Goal: Use online tool/utility: Utilize a website feature to perform a specific function

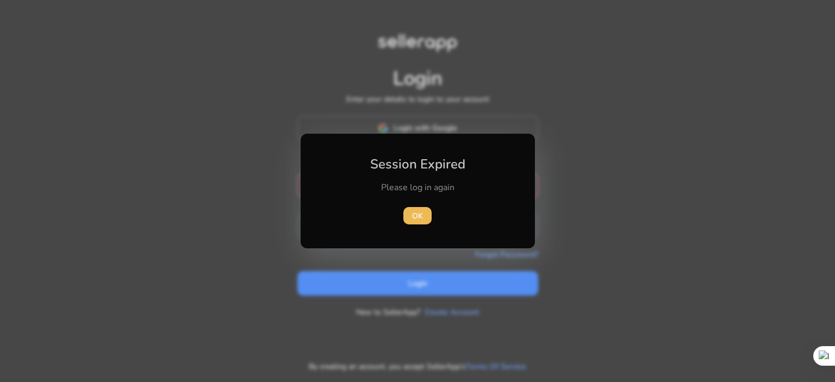
drag, startPoint x: 420, startPoint y: 218, endPoint x: 422, endPoint y: 212, distance: 5.5
click at [420, 218] on span "OK" at bounding box center [417, 216] width 11 height 11
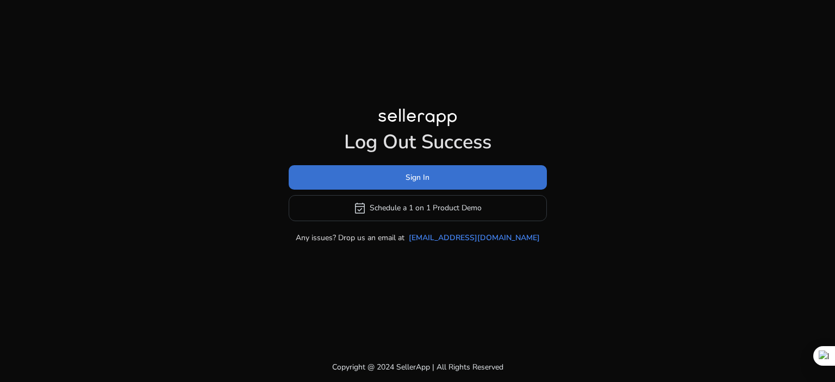
click at [433, 184] on span at bounding box center [418, 177] width 258 height 26
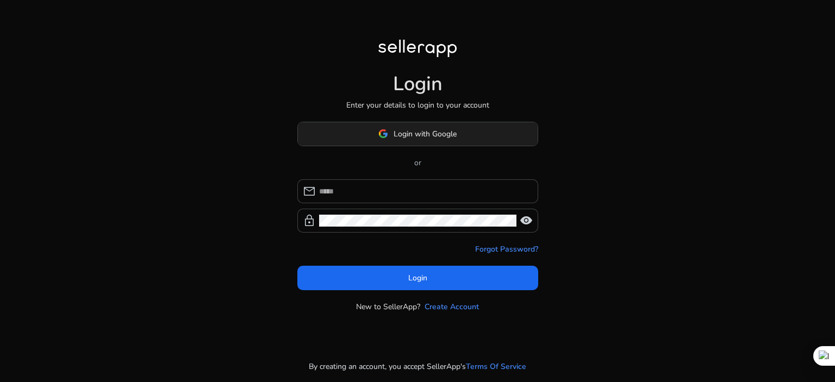
click at [433, 139] on span "Login with Google" at bounding box center [425, 133] width 63 height 11
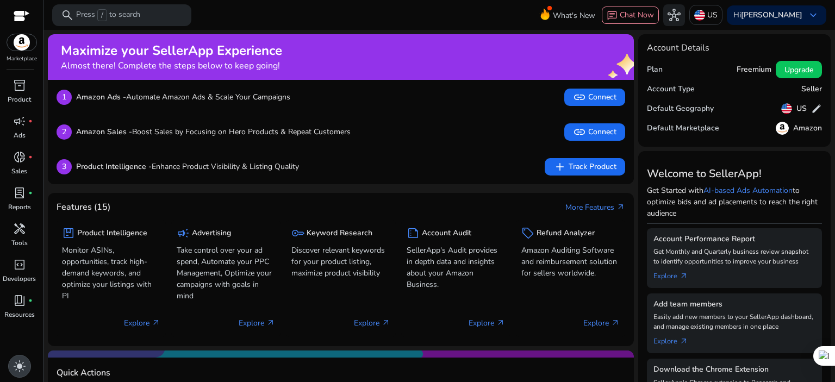
click at [19, 366] on span "light_mode" at bounding box center [19, 366] width 13 height 13
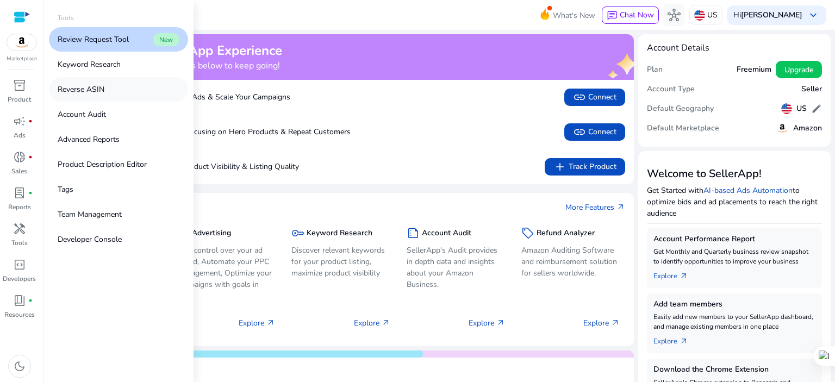
click at [92, 90] on p "Reverse ASIN" at bounding box center [81, 89] width 47 height 11
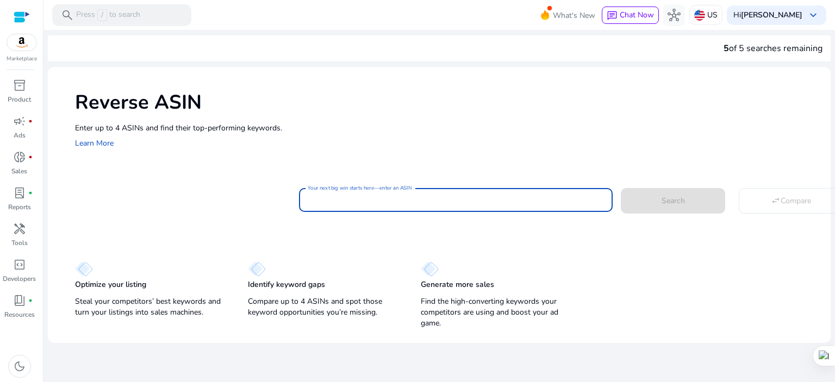
paste input "**********"
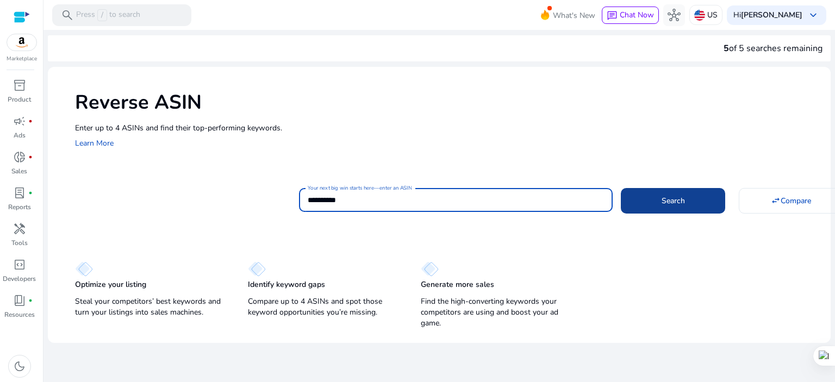
type input "**********"
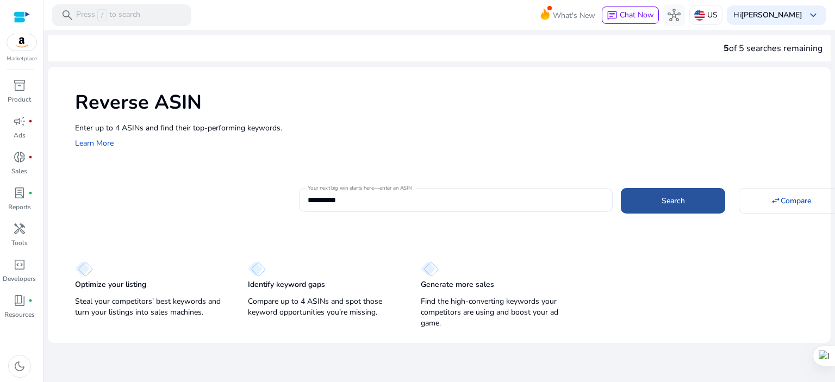
click at [710, 206] on span at bounding box center [673, 201] width 104 height 26
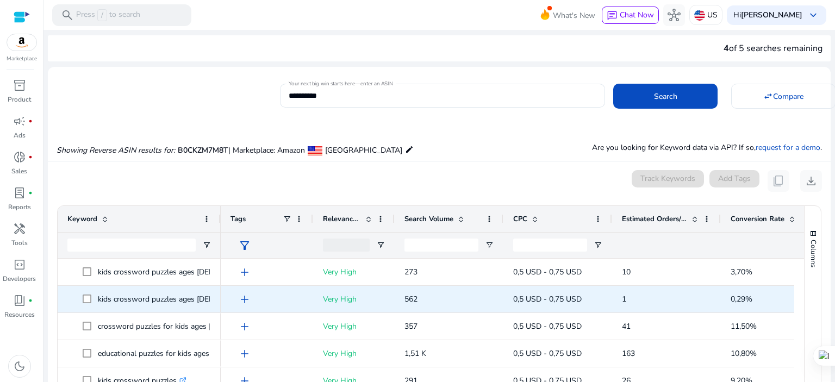
scroll to position [116, 0]
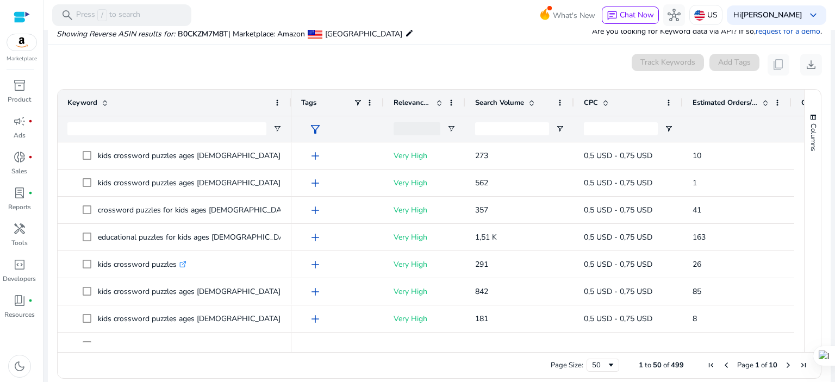
drag, startPoint x: 219, startPoint y: 101, endPoint x: 289, endPoint y: 100, distance: 70.7
click at [289, 100] on div at bounding box center [291, 103] width 4 height 26
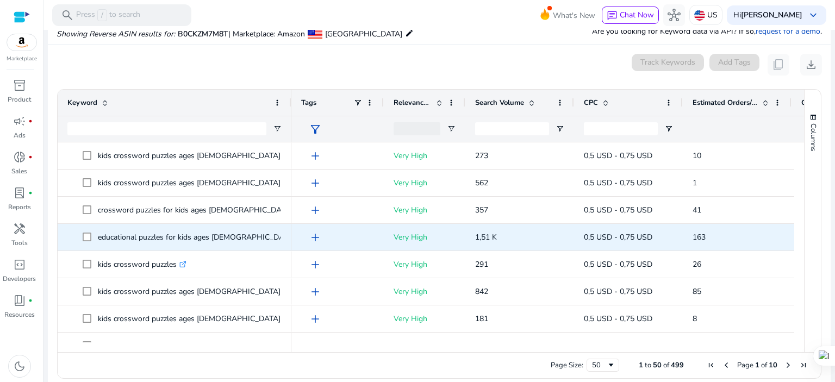
click at [298, 237] on icon ".st0{fill:#2c8af8}" at bounding box center [301, 237] width 7 height 7
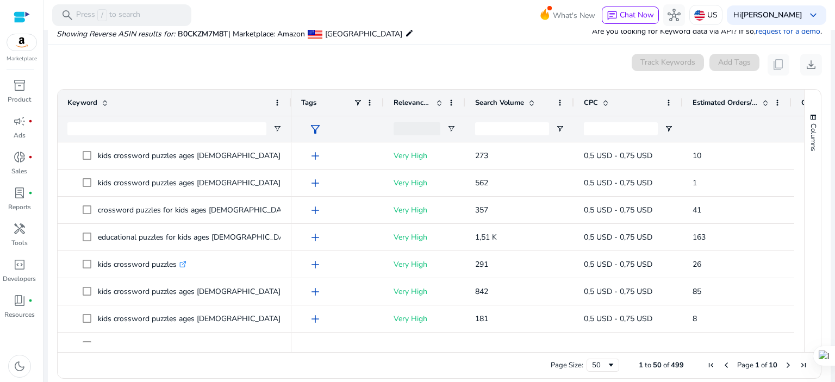
click at [533, 104] on span at bounding box center [532, 102] width 9 height 9
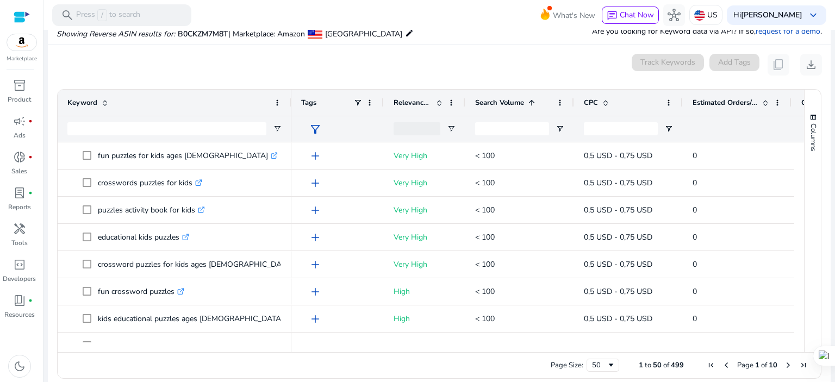
click at [533, 106] on span at bounding box center [532, 102] width 9 height 9
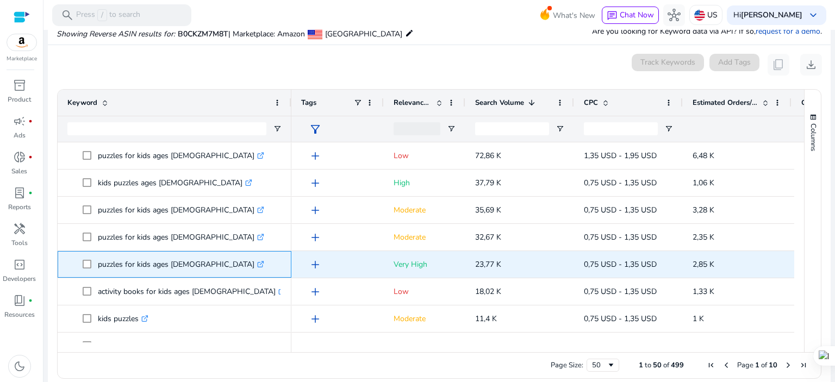
click at [258, 265] on icon at bounding box center [260, 264] width 5 height 5
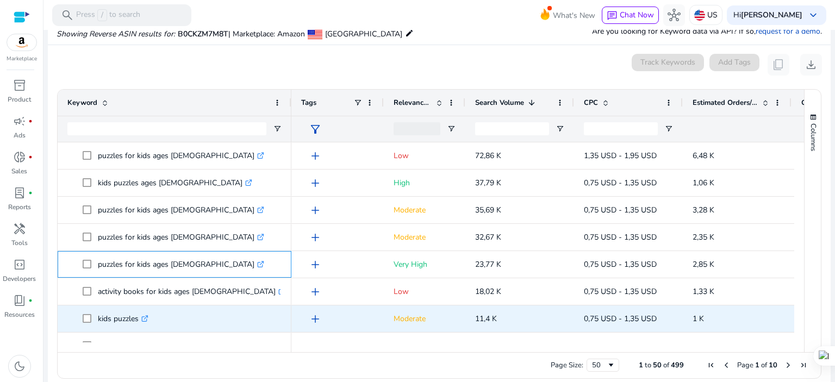
scroll to position [72, 0]
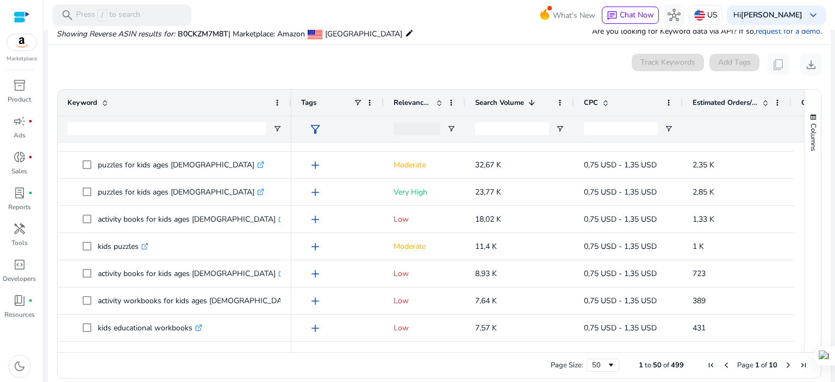
click at [416, 101] on span "Relevance Score" at bounding box center [413, 103] width 38 height 10
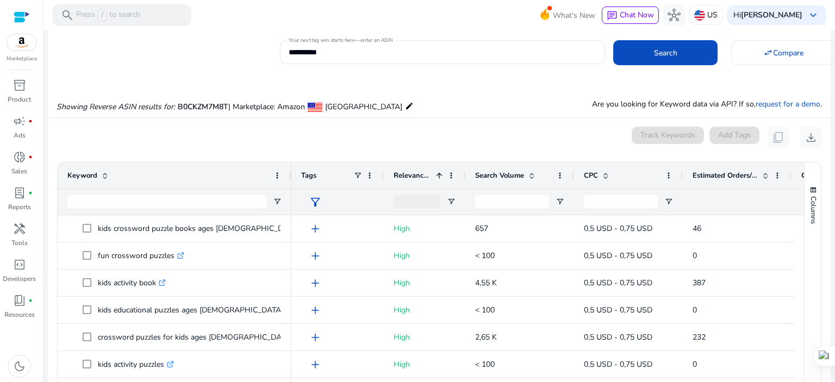
scroll to position [0, 0]
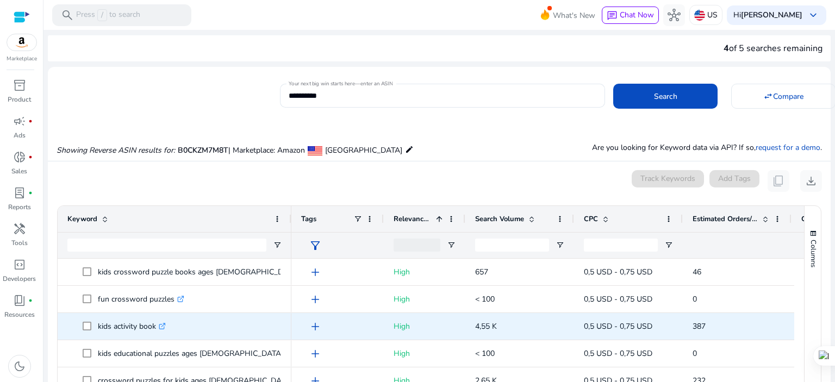
click at [165, 327] on icon at bounding box center [161, 326] width 5 height 5
